Goal: Task Accomplishment & Management: Use online tool/utility

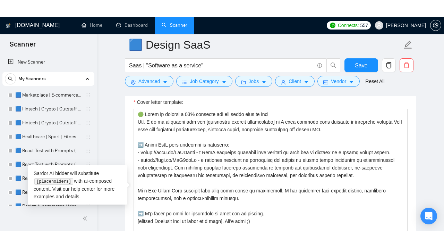
scroll to position [112, 0]
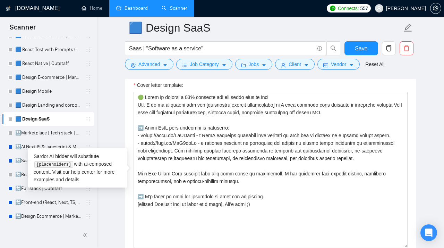
click at [131, 7] on link "Dashboard" at bounding box center [132, 8] width 32 height 6
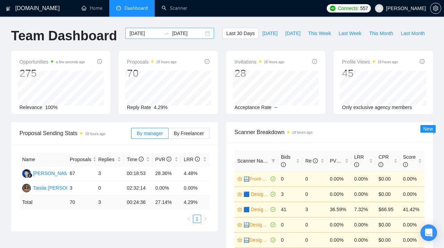
click at [201, 34] on div "[DATE] [DATE]" at bounding box center [169, 33] width 89 height 11
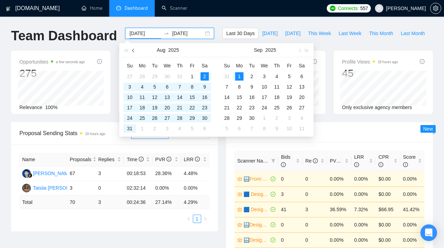
click at [133, 49] on button "button" at bounding box center [134, 50] width 8 height 14
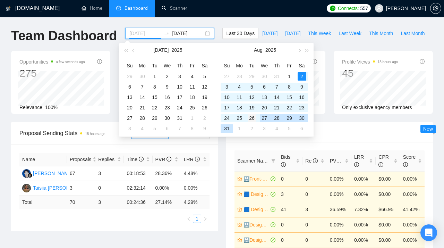
type input "[DATE]"
click at [253, 117] on div "26" at bounding box center [252, 118] width 8 height 8
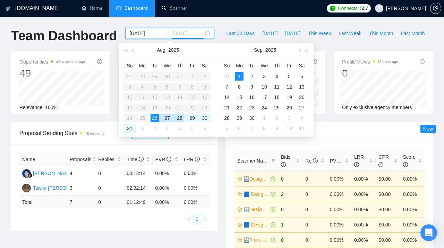
type input "[DATE]"
click at [154, 120] on div "26" at bounding box center [155, 118] width 8 height 8
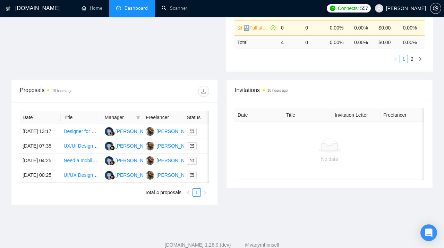
scroll to position [219, 0]
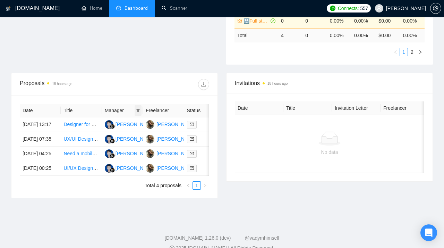
click at [140, 110] on icon "filter" at bounding box center [138, 110] width 4 height 4
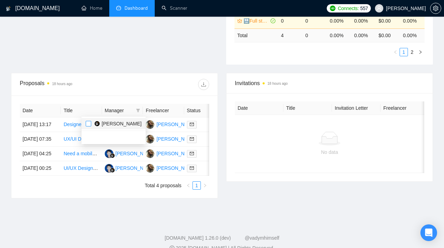
click at [89, 123] on input "checkbox" at bounding box center [89, 124] width 6 height 6
checkbox input "true"
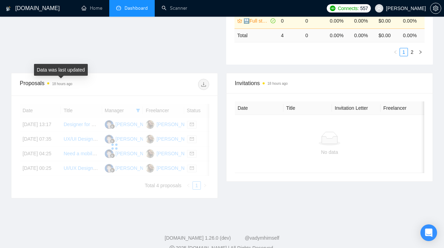
click at [77, 64] on div "Data was last updated" at bounding box center [61, 70] width 54 height 12
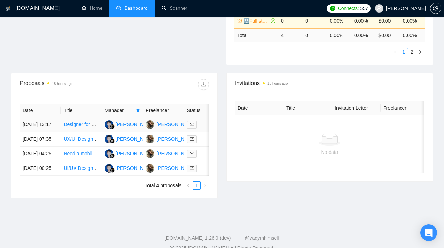
click at [78, 126] on link "Designer for Quantum Computing Education Landing Page" at bounding box center [126, 124] width 127 height 6
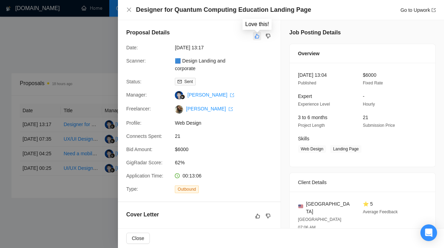
click at [254, 33] on button "button" at bounding box center [257, 36] width 8 height 8
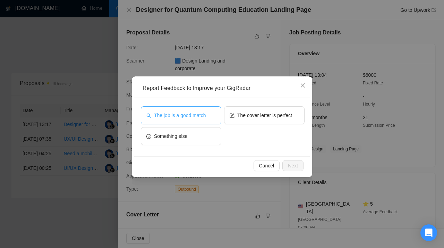
click at [201, 114] on span "The job is a good match" at bounding box center [180, 115] width 52 height 8
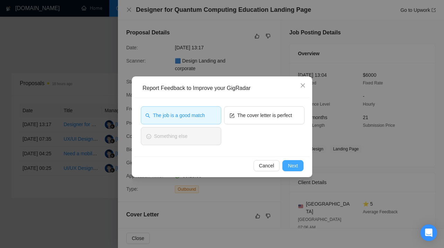
click at [293, 164] on span "Next" at bounding box center [293, 166] width 10 height 8
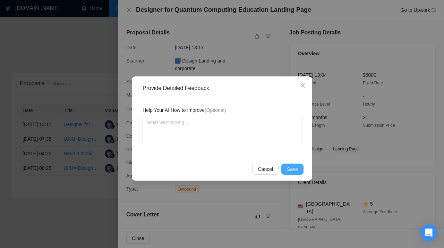
click at [294, 171] on span "Save" at bounding box center [292, 169] width 11 height 8
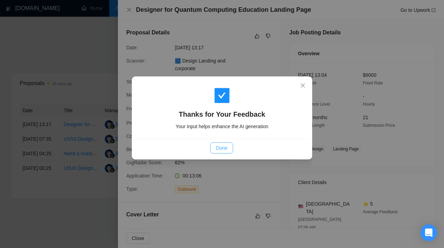
click at [226, 148] on span "Done" at bounding box center [221, 148] width 11 height 8
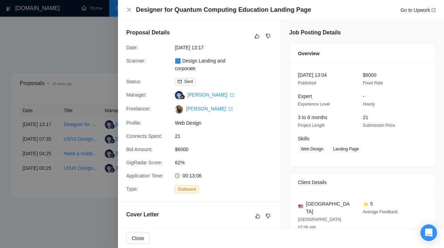
click at [57, 77] on div at bounding box center [222, 124] width 444 height 248
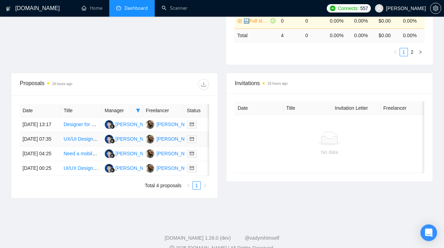
click at [77, 142] on link "UX/UI Designer Needed for Travel Connection Application" at bounding box center [125, 139] width 125 height 6
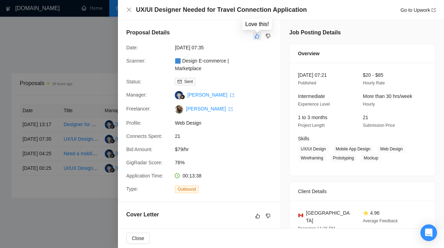
click at [257, 37] on icon "like" at bounding box center [257, 36] width 5 height 6
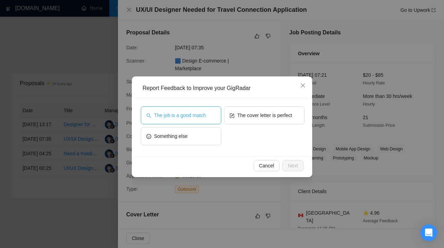
click at [190, 116] on span "The job is a good match" at bounding box center [180, 115] width 52 height 8
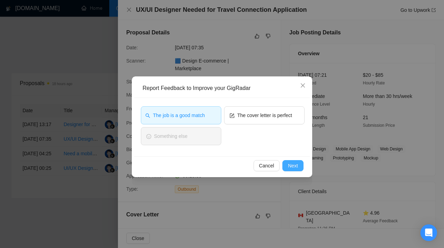
click at [290, 167] on span "Next" at bounding box center [293, 166] width 10 height 8
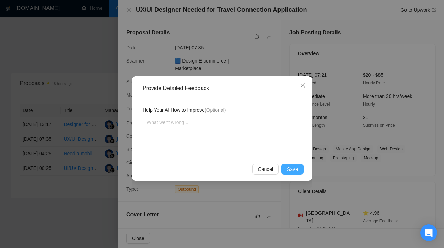
click at [293, 170] on span "Save" at bounding box center [292, 169] width 11 height 8
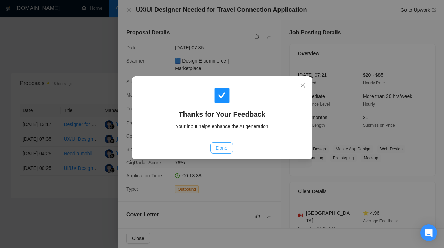
click at [226, 147] on span "Done" at bounding box center [221, 148] width 11 height 8
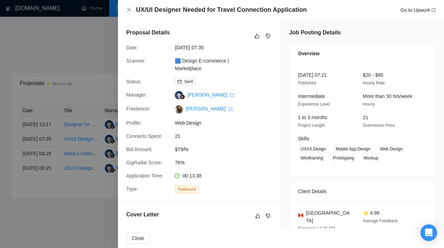
click at [108, 82] on div at bounding box center [222, 124] width 444 height 248
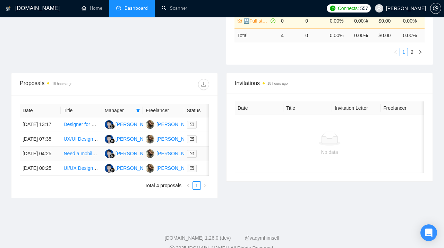
click at [85, 156] on link "Need a mobile app designer for a dating app." at bounding box center [111, 154] width 97 height 6
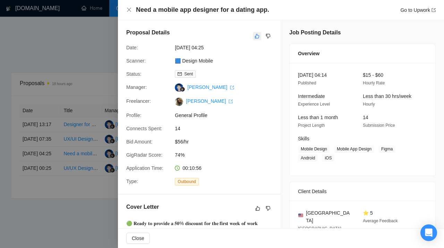
click at [257, 40] on button "button" at bounding box center [257, 36] width 8 height 8
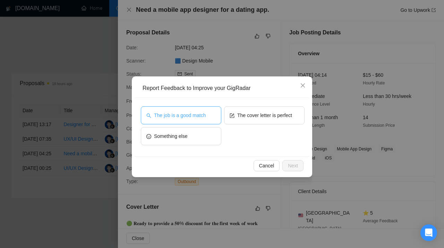
click at [199, 115] on span "The job is a good match" at bounding box center [180, 115] width 52 height 8
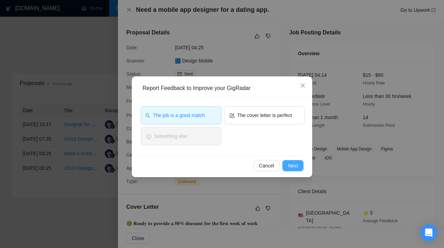
click at [293, 166] on span "Next" at bounding box center [293, 166] width 10 height 8
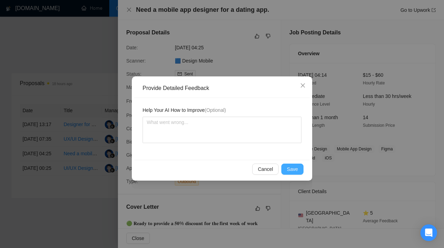
click at [294, 171] on span "Save" at bounding box center [292, 169] width 11 height 8
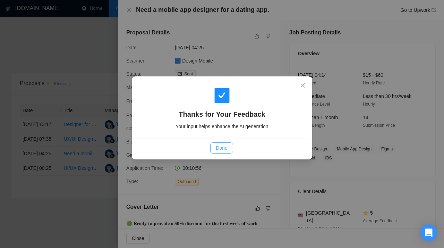
click at [226, 148] on span "Done" at bounding box center [221, 148] width 11 height 8
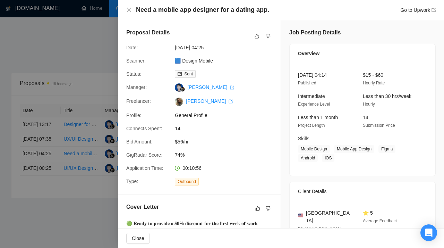
click at [88, 99] on div at bounding box center [222, 124] width 444 height 248
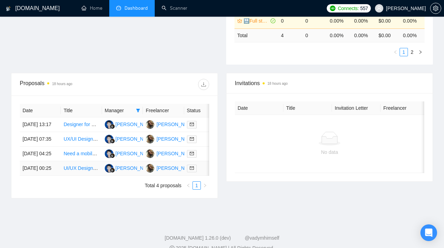
click at [80, 171] on link "UI/UX Designer Needed for Mobile App Visualization" at bounding box center [119, 168] width 113 height 6
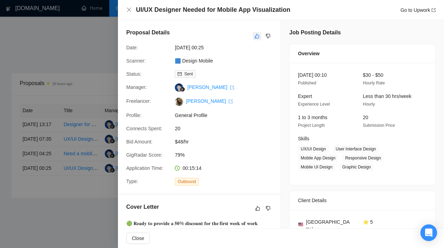
click at [257, 37] on icon "like" at bounding box center [257, 36] width 5 height 6
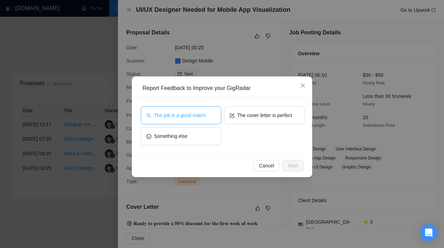
click at [198, 114] on span "The job is a good match" at bounding box center [180, 115] width 52 height 8
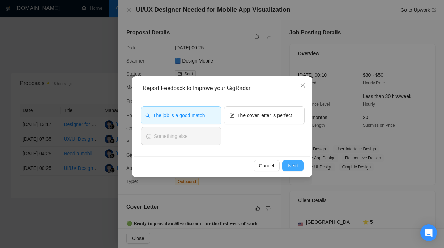
click at [296, 167] on span "Next" at bounding box center [293, 166] width 10 height 8
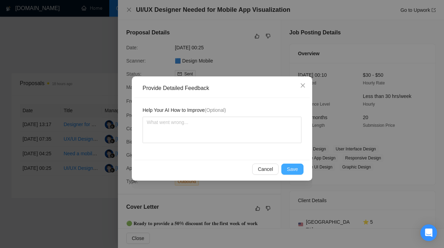
click at [294, 172] on span "Save" at bounding box center [292, 169] width 11 height 8
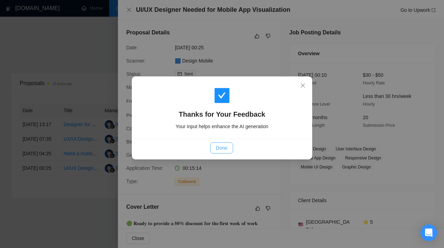
click at [222, 145] on span "Done" at bounding box center [221, 148] width 11 height 8
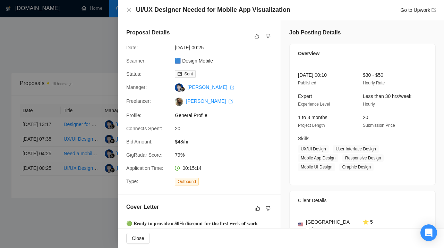
click at [73, 133] on div at bounding box center [222, 124] width 444 height 248
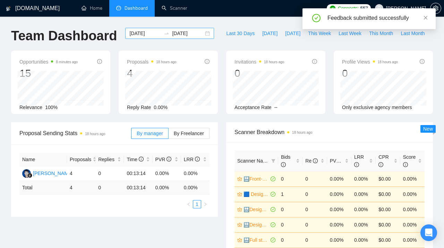
click at [200, 32] on div "[DATE] [DATE]" at bounding box center [169, 33] width 89 height 11
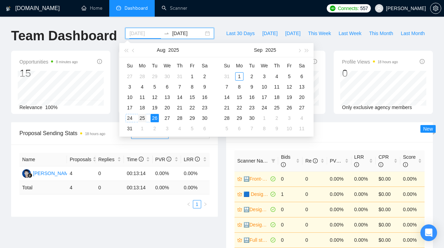
type input "[DATE]"
click at [143, 119] on div "25" at bounding box center [142, 118] width 8 height 8
type input "[DATE]"
click at [240, 75] on div "1" at bounding box center [239, 76] width 8 height 8
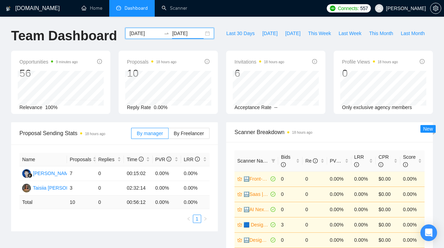
click at [149, 34] on input "[DATE]" at bounding box center [145, 33] width 32 height 8
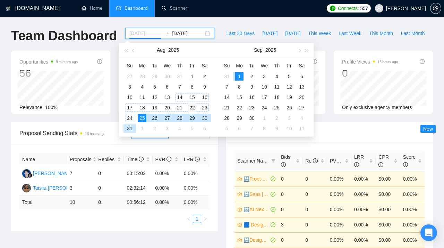
type input "[DATE]"
click at [191, 107] on div "22" at bounding box center [192, 107] width 8 height 8
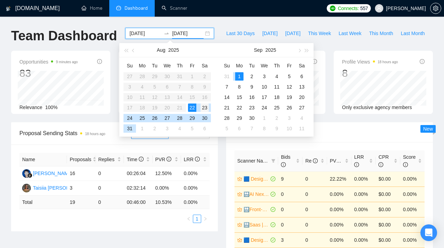
type input "[DATE]"
click at [205, 108] on div "23" at bounding box center [205, 107] width 8 height 8
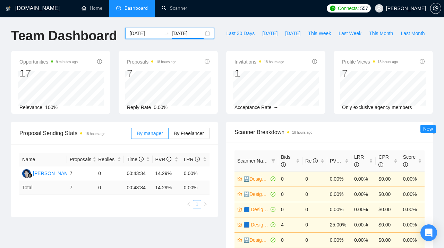
click at [150, 34] on input "[DATE]" at bounding box center [145, 33] width 32 height 8
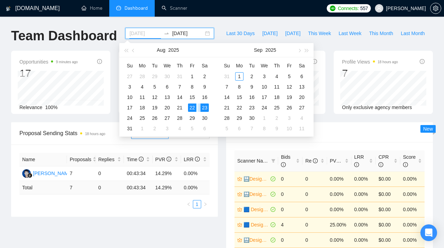
type input "[DATE]"
click at [193, 108] on div "22" at bounding box center [192, 107] width 8 height 8
type input "[DATE]"
click at [240, 75] on div "1" at bounding box center [239, 76] width 8 height 8
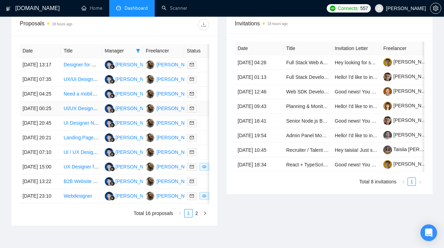
scroll to position [384, 0]
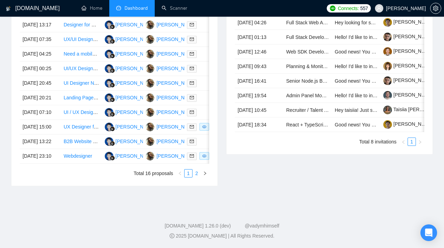
click at [196, 175] on link "2" at bounding box center [197, 173] width 8 height 8
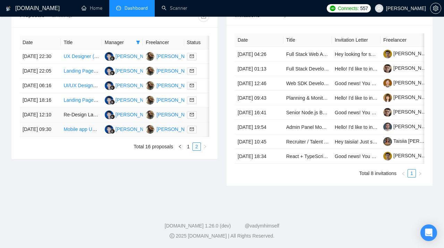
scroll to position [313, 0]
click at [76, 132] on link "Mobile app UX XUI components/design flow + prototype with figma" at bounding box center [135, 129] width 144 height 6
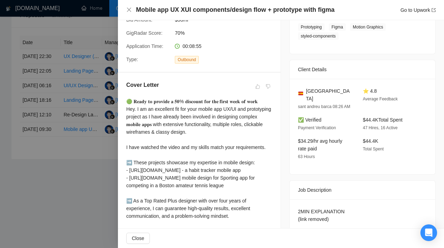
scroll to position [0, 0]
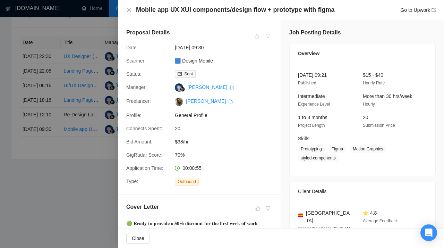
click at [79, 79] on div at bounding box center [222, 124] width 444 height 248
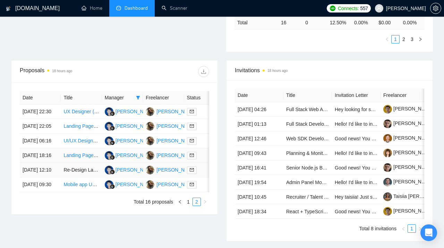
scroll to position [229, 0]
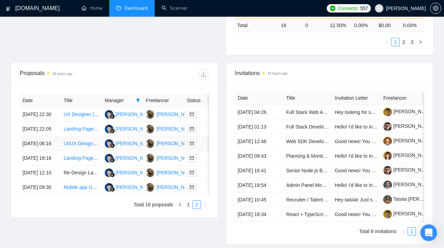
click at [78, 146] on link "UI/UX Designer Needed for Web & App Projects" at bounding box center [115, 144] width 104 height 6
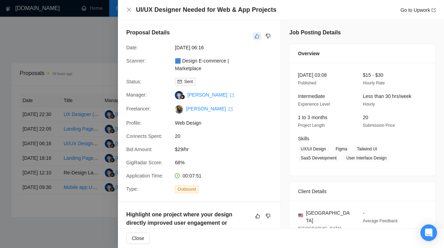
click at [257, 37] on icon "like" at bounding box center [257, 36] width 5 height 6
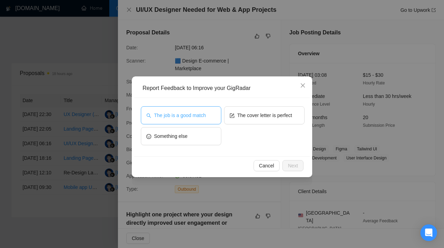
click at [182, 110] on button "The job is a good match" at bounding box center [181, 115] width 80 height 18
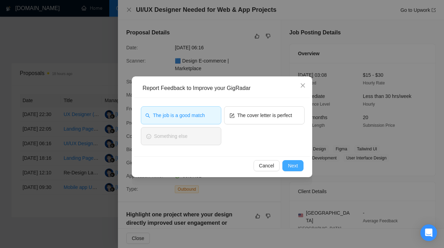
click at [297, 167] on span "Next" at bounding box center [293, 166] width 10 height 8
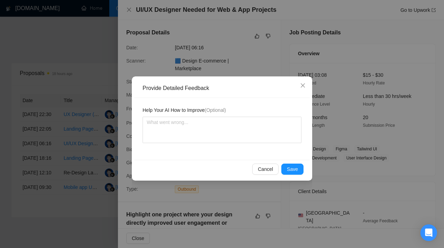
click at [298, 176] on div "Cancel Save" at bounding box center [222, 169] width 176 height 18
click at [296, 171] on span "Save" at bounding box center [292, 169] width 11 height 8
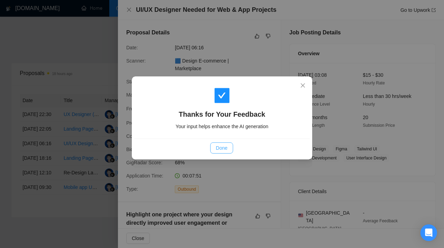
click at [221, 143] on button "Done" at bounding box center [221, 147] width 23 height 11
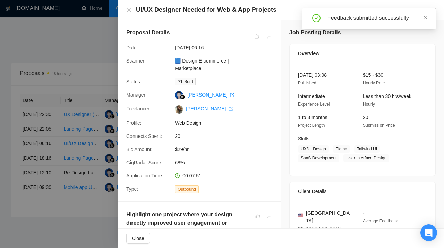
click at [66, 87] on div at bounding box center [222, 124] width 444 height 248
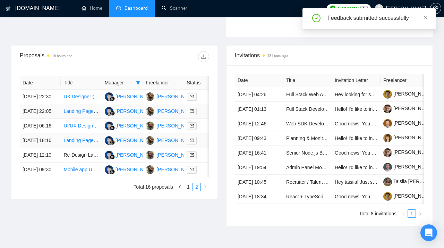
scroll to position [249, 0]
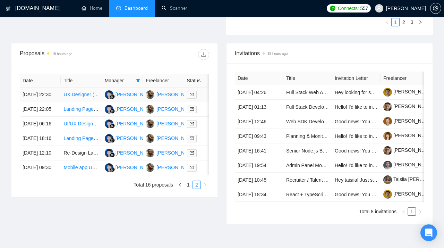
click at [81, 96] on link "UX Designer (Figma) for High-Converting Hospital Landing Page (Health Tourism)" at bounding box center [151, 95] width 176 height 6
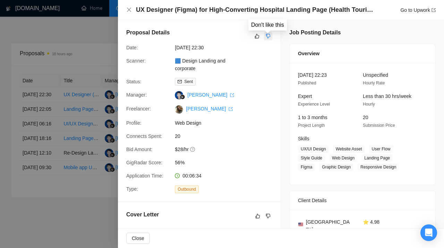
click at [267, 36] on icon "dislike" at bounding box center [268, 36] width 5 height 5
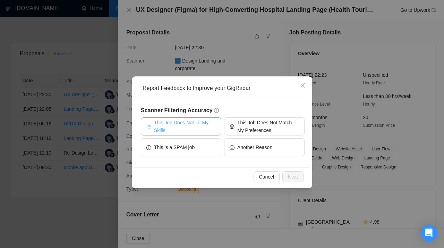
click at [194, 124] on span "This Job Does Not Fit My Skills" at bounding box center [185, 126] width 62 height 15
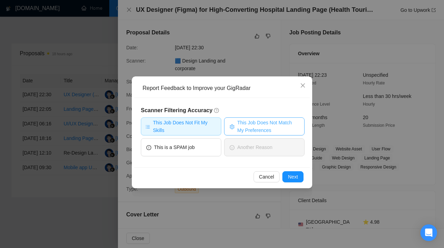
click at [261, 121] on span "This Job Does Not Match My Preferences" at bounding box center [268, 126] width 62 height 15
click at [290, 180] on span "Next" at bounding box center [293, 177] width 10 height 8
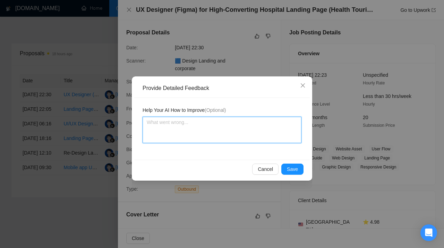
click at [202, 122] on textarea at bounding box center [222, 130] width 159 height 26
paste textarea "Don’t apply to jobs that require WordPress or Elementor experience. This scanne…"
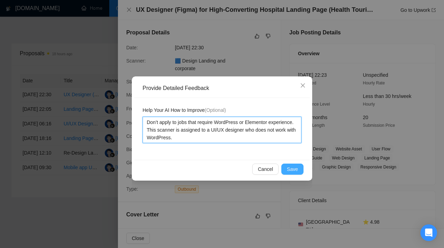
type textarea "Don’t apply to jobs that require WordPress or Elementor experience. This scanne…"
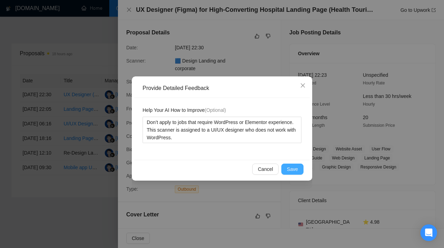
click at [295, 164] on button "Save" at bounding box center [292, 168] width 22 height 11
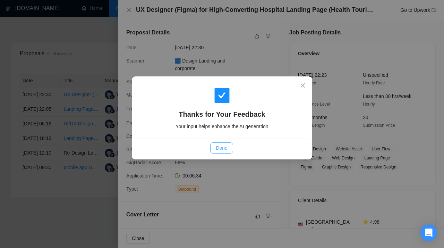
click at [227, 147] on span "Done" at bounding box center [221, 148] width 11 height 8
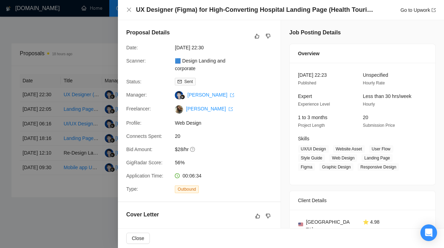
click at [75, 71] on div at bounding box center [222, 124] width 444 height 248
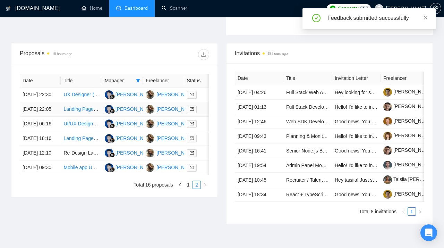
click at [78, 112] on link "Landing Page Redesign for Increased Conversions" at bounding box center [118, 109] width 110 height 6
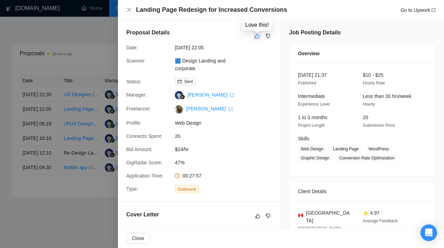
click at [257, 36] on icon "like" at bounding box center [257, 36] width 5 height 6
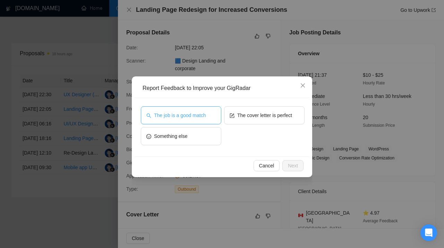
click at [185, 113] on span "The job is a good match" at bounding box center [180, 115] width 52 height 8
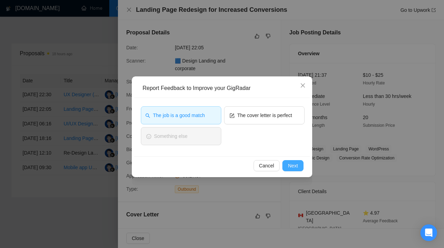
click at [287, 164] on button "Next" at bounding box center [292, 165] width 21 height 11
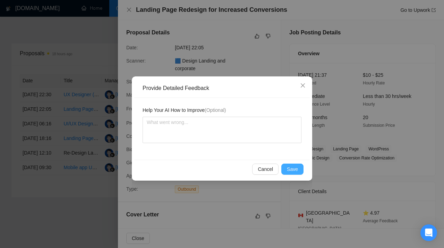
click at [284, 170] on button "Save" at bounding box center [292, 168] width 22 height 11
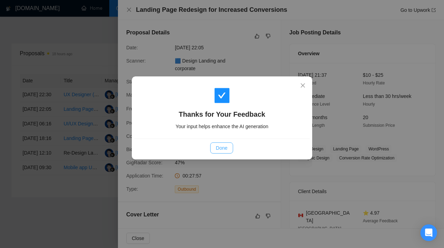
click at [222, 147] on span "Done" at bounding box center [221, 148] width 11 height 8
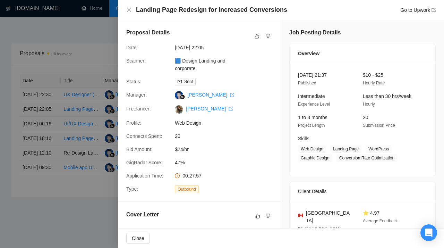
click at [86, 46] on div at bounding box center [222, 124] width 444 height 248
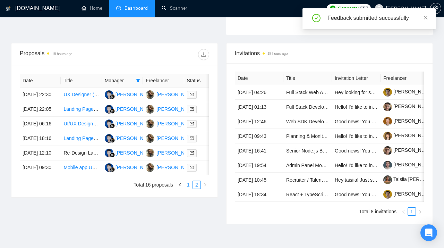
click at [189, 188] on link "1" at bounding box center [189, 185] width 8 height 8
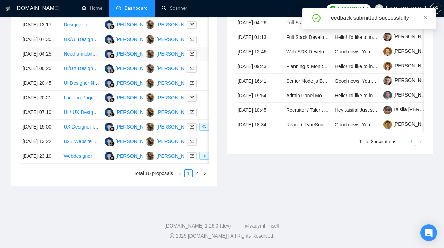
scroll to position [343, 0]
click at [77, 159] on link "Webdesigner" at bounding box center [77, 156] width 28 height 6
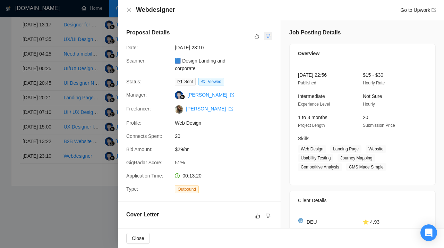
click at [269, 32] on button "button" at bounding box center [268, 36] width 8 height 8
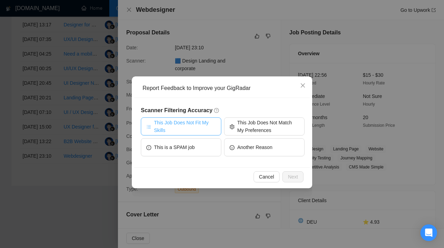
click at [207, 125] on span "This Job Does Not Fit My Skills" at bounding box center [185, 126] width 62 height 15
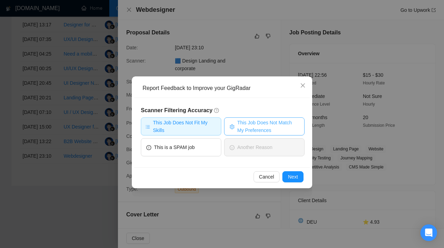
click at [247, 128] on span "This Job Does Not Match My Preferences" at bounding box center [268, 126] width 62 height 15
click at [289, 178] on span "Next" at bounding box center [293, 177] width 10 height 8
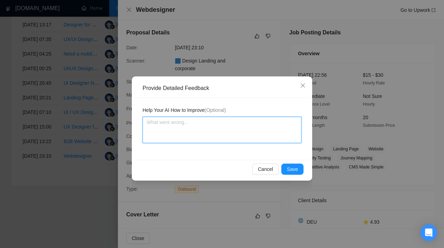
click at [214, 123] on textarea at bounding box center [222, 130] width 159 height 26
paste textarea "Don’t apply to jobs that require experience with web page builders (e.g., [DOMA…"
type textarea "Don’t apply to jobs that require experience with web page builders (e.g., [DOMA…"
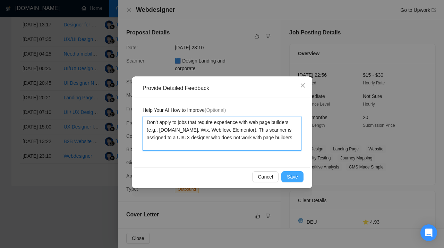
type textarea "Don’t apply to jobs that require experience with web page builders (e.g., [DOMA…"
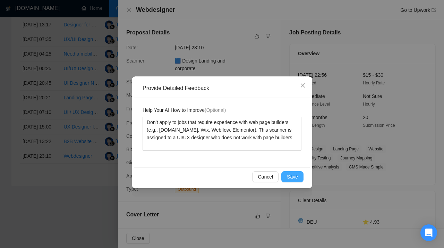
click at [292, 173] on span "Save" at bounding box center [292, 177] width 11 height 8
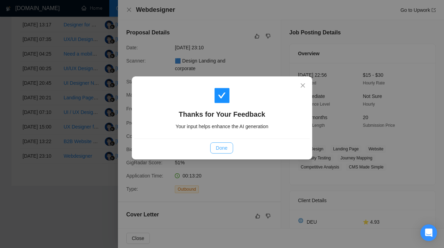
click at [221, 147] on span "Done" at bounding box center [221, 148] width 11 height 8
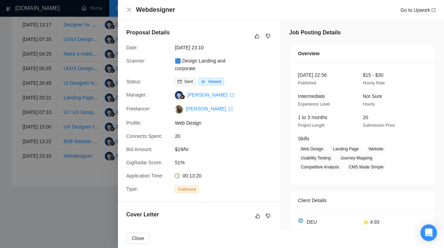
click at [54, 111] on div at bounding box center [222, 124] width 444 height 248
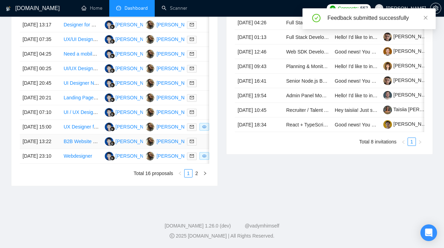
click at [79, 144] on link "B2B Website UX Design for SME Consultancy" at bounding box center [113, 141] width 100 height 6
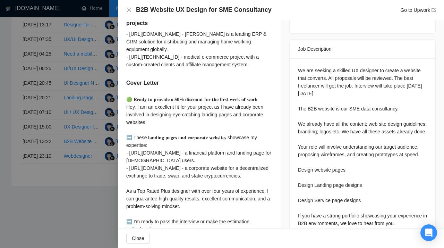
scroll to position [262, 0]
click at [88, 86] on div at bounding box center [222, 124] width 444 height 248
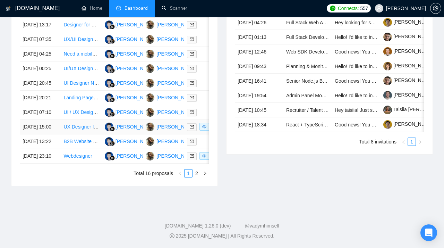
click at [78, 129] on link "UX Designer for Conversion Optimization (A/B Test Figma Designs)" at bounding box center [135, 127] width 145 height 6
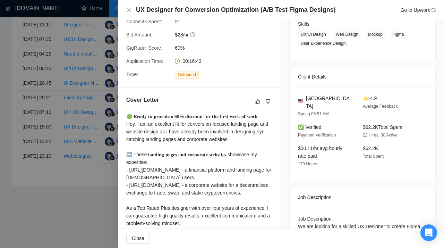
scroll to position [0, 0]
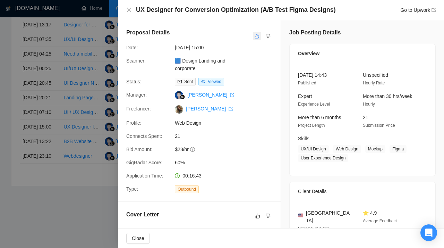
click at [257, 34] on icon "like" at bounding box center [257, 36] width 5 height 6
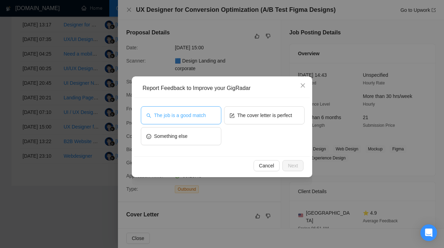
click at [198, 113] on span "The job is a good match" at bounding box center [180, 115] width 52 height 8
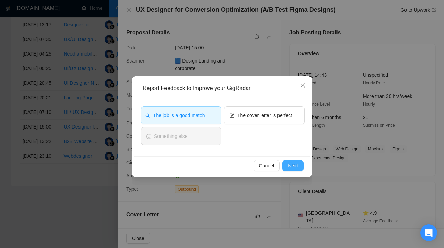
click at [297, 168] on span "Next" at bounding box center [293, 166] width 10 height 8
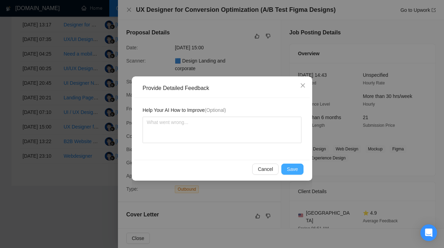
click at [292, 168] on span "Save" at bounding box center [292, 169] width 11 height 8
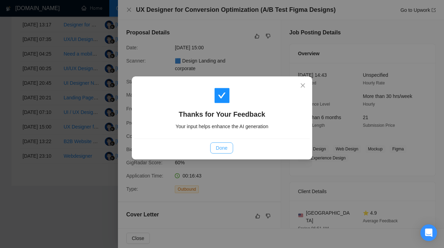
click at [227, 146] on span "Done" at bounding box center [221, 148] width 11 height 8
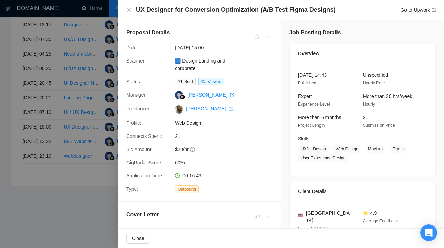
click at [76, 117] on div at bounding box center [222, 124] width 444 height 248
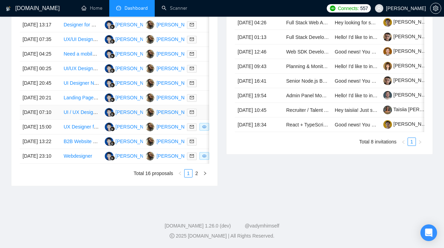
click at [79, 115] on link "UI / UX Designer to assist with Design Studio Website Update" at bounding box center [129, 112] width 133 height 6
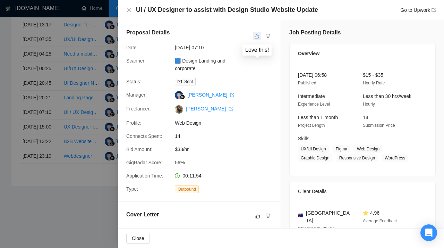
click at [258, 37] on icon "like" at bounding box center [257, 36] width 5 height 6
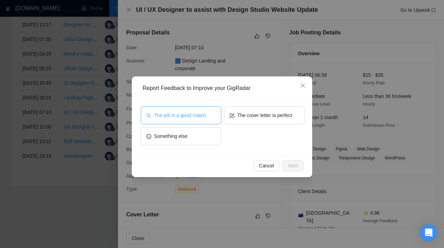
click at [187, 117] on span "The job is a good match" at bounding box center [180, 115] width 52 height 8
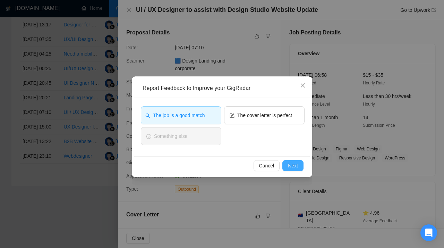
click at [295, 166] on span "Next" at bounding box center [293, 166] width 10 height 8
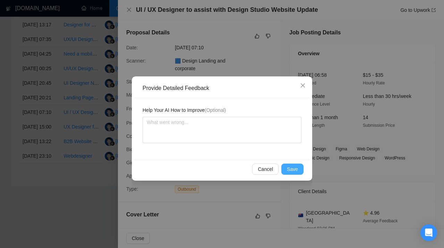
click at [292, 170] on span "Save" at bounding box center [292, 169] width 11 height 8
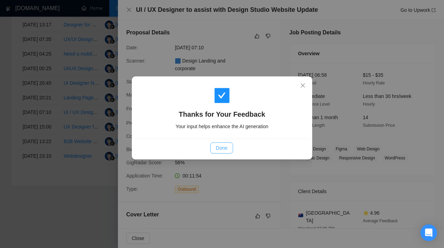
click at [218, 147] on span "Done" at bounding box center [221, 148] width 11 height 8
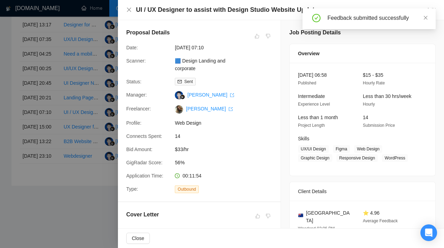
click at [92, 131] on div at bounding box center [222, 124] width 444 height 248
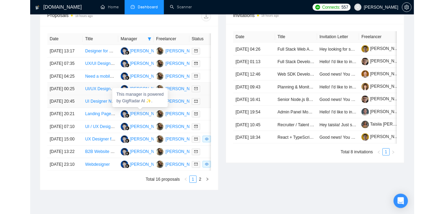
scroll to position [283, 0]
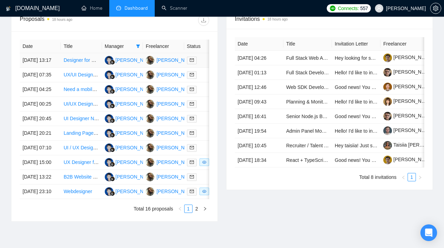
click at [78, 63] on link "Designer for Quantum Computing Education Landing Page" at bounding box center [126, 60] width 127 height 6
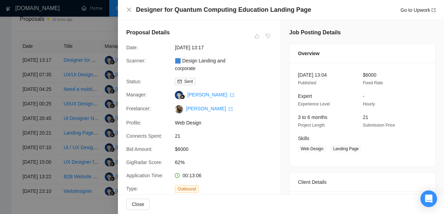
click at [75, 32] on div at bounding box center [222, 107] width 444 height 214
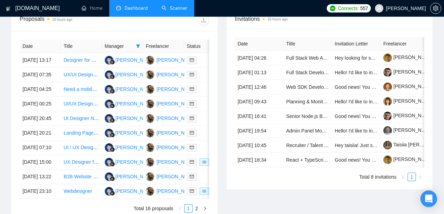
click at [175, 9] on link "Scanner" at bounding box center [175, 8] width 26 height 6
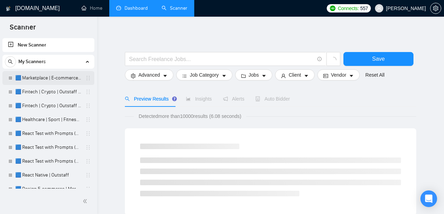
click at [45, 76] on link "🟦 Marketplace | E-commerce | Outstaff" at bounding box center [48, 78] width 66 height 14
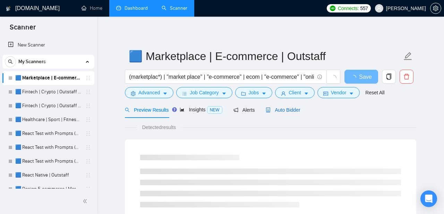
click at [281, 110] on span "Auto Bidder" at bounding box center [283, 110] width 34 height 6
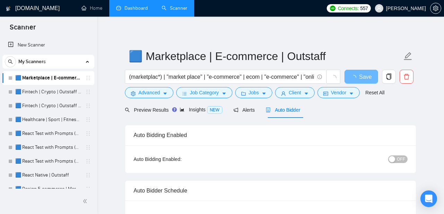
radio input "false"
radio input "true"
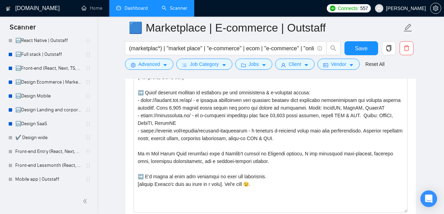
scroll to position [245, 0]
click at [42, 83] on link "🔛Design Ecommerce | Marketplace" at bounding box center [48, 83] width 66 height 14
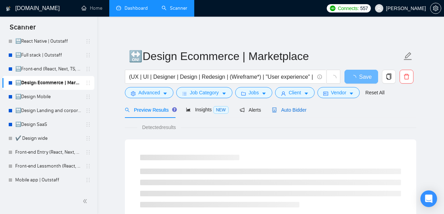
click at [306, 107] on div "Auto Bidder" at bounding box center [289, 110] width 34 height 8
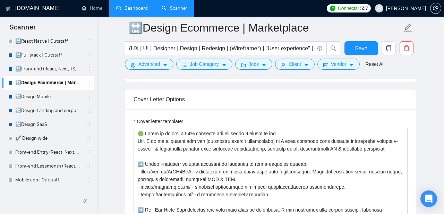
scroll to position [832, 0]
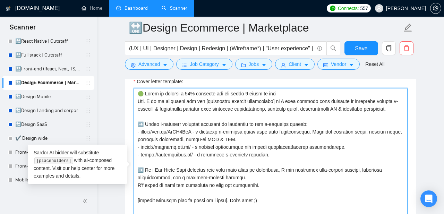
drag, startPoint x: 284, startPoint y: 158, endPoint x: 136, endPoint y: 136, distance: 150.5
click at [136, 136] on textarea "Cover letter template:" at bounding box center [271, 166] width 274 height 156
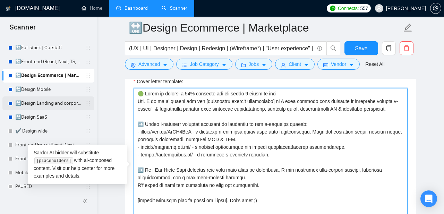
scroll to position [252, 0]
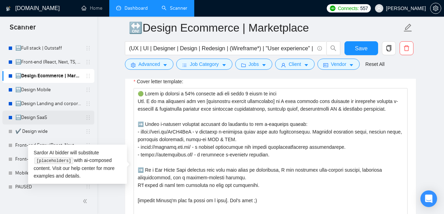
click at [47, 116] on link "🔛Design SaaS" at bounding box center [48, 118] width 66 height 14
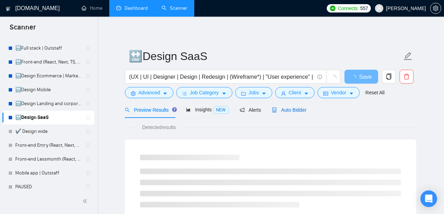
click at [301, 109] on span "Auto Bidder" at bounding box center [289, 110] width 34 height 6
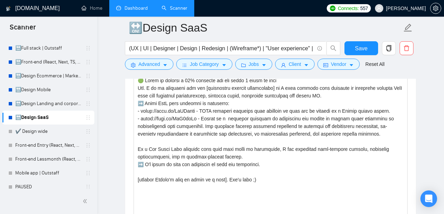
scroll to position [931, 0]
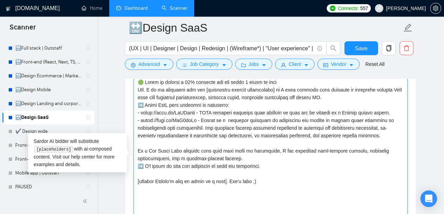
drag, startPoint x: 381, startPoint y: 139, endPoint x: 134, endPoint y: 119, distance: 247.8
click at [134, 119] on textarea "Cover letter template:" at bounding box center [271, 155] width 274 height 156
